Goal: Navigation & Orientation: Find specific page/section

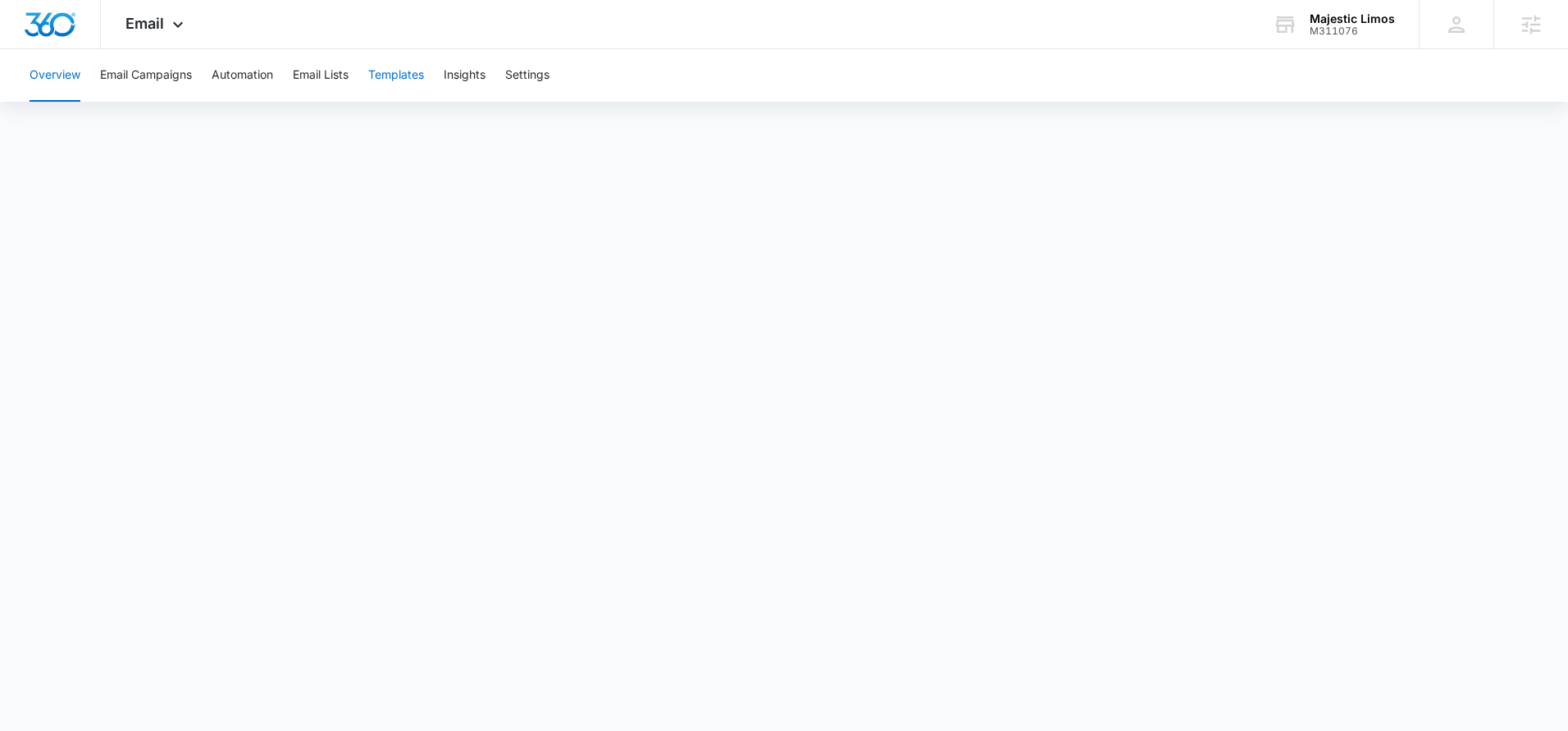
click at [406, 71] on button "Templates" at bounding box center [396, 75] width 56 height 52
click at [185, 19] on icon at bounding box center [178, 28] width 19 height 19
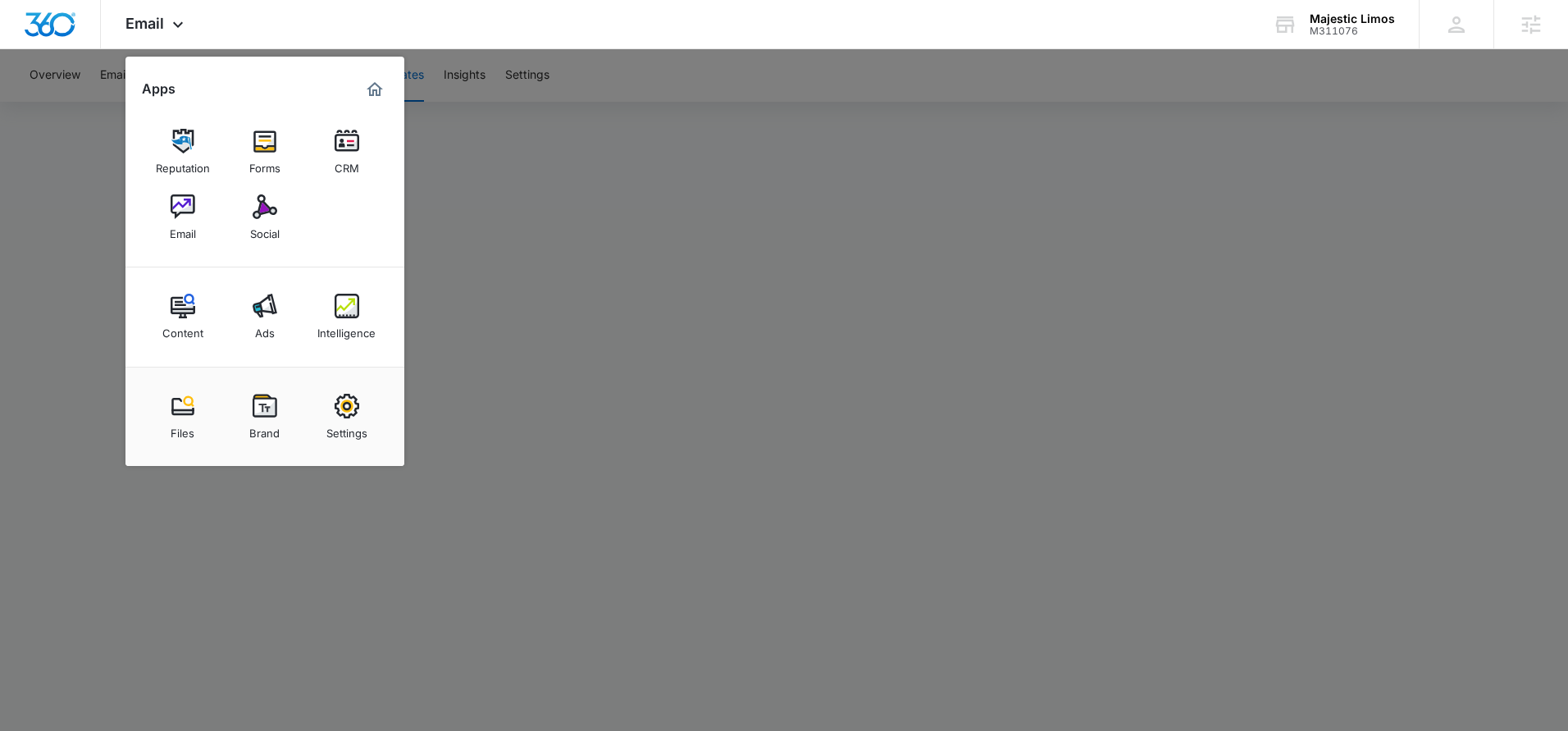
click at [262, 213] on img at bounding box center [264, 206] width 24 height 24
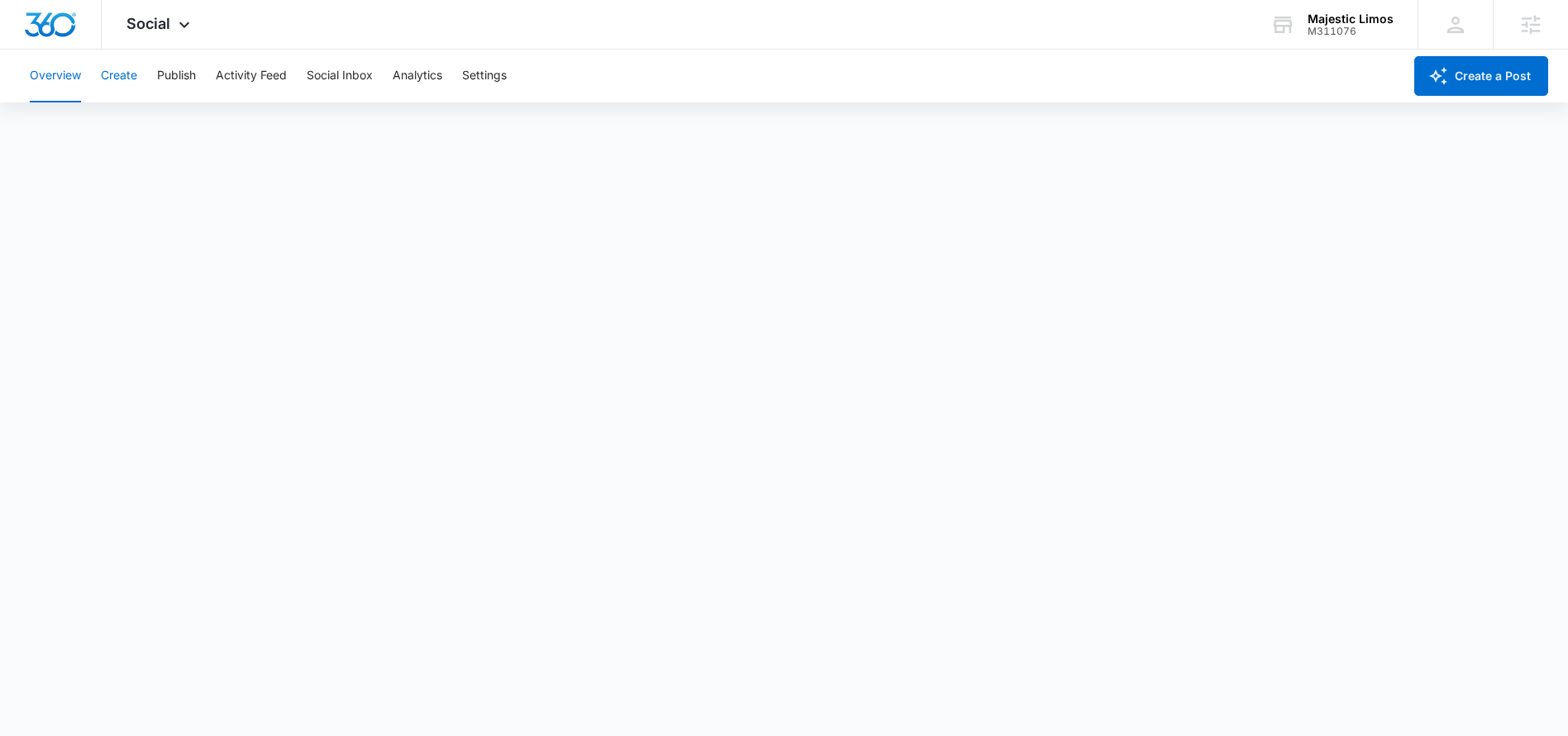
click at [127, 76] on button "Create" at bounding box center [119, 75] width 36 height 53
click at [181, 78] on button "Publish" at bounding box center [176, 75] width 39 height 53
click at [114, 73] on button "Create" at bounding box center [119, 75] width 36 height 53
click at [181, 126] on button "Approvals" at bounding box center [161, 126] width 55 height 47
